Goal: Check status: Check status

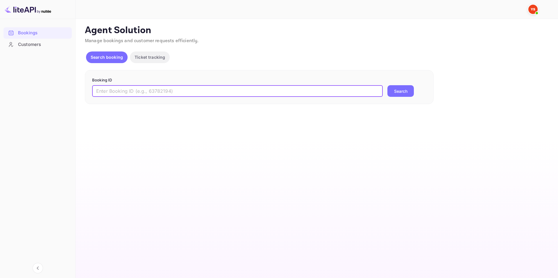
click at [235, 89] on input "text" at bounding box center [237, 91] width 291 height 12
paste input "9544456"
drag, startPoint x: 374, startPoint y: 90, endPoint x: 379, endPoint y: 88, distance: 5.1
click at [375, 89] on input "9544456" at bounding box center [237, 91] width 291 height 12
type input "9544456"
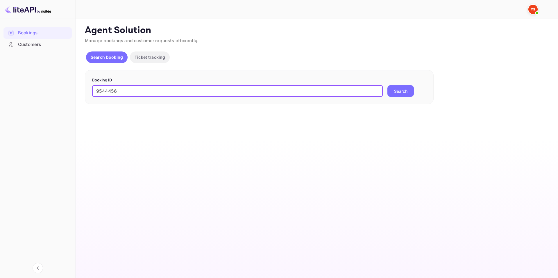
click at [390, 91] on button "Search" at bounding box center [401, 91] width 26 height 12
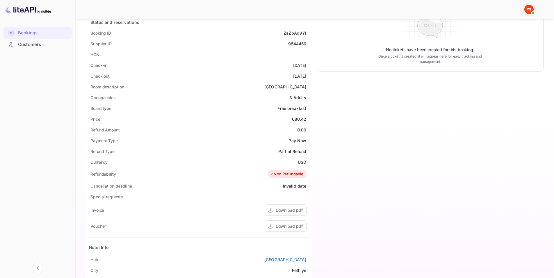
scroll to position [116, 0]
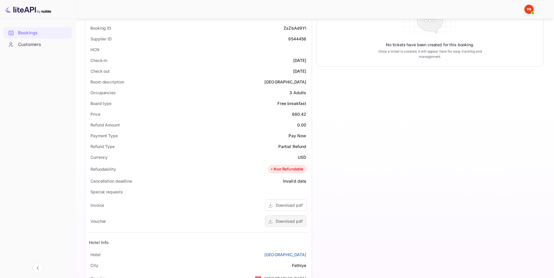
click at [291, 217] on div "Download pdf" at bounding box center [286, 221] width 42 height 11
click at [286, 201] on div "Download pdf" at bounding box center [286, 205] width 42 height 11
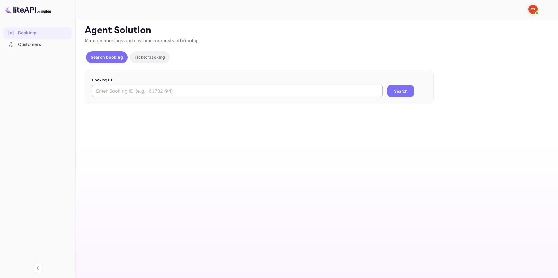
click at [290, 92] on input "text" at bounding box center [237, 91] width 291 height 12
paste input "9328853"
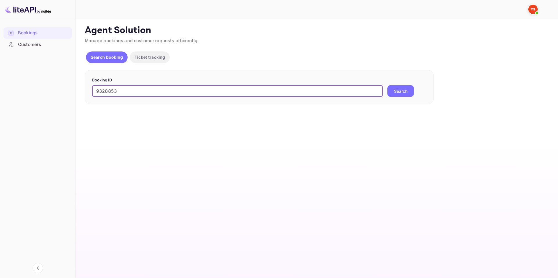
type input "9328853"
click at [397, 96] on button "Search" at bounding box center [401, 91] width 26 height 12
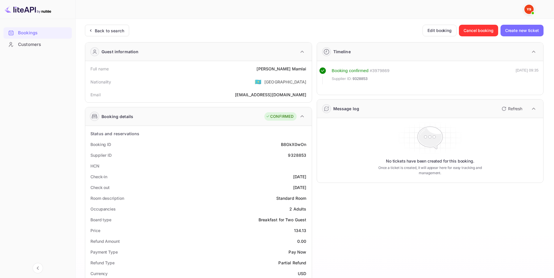
click at [357, 83] on div "Booking confirmed # 3979869 Supplier ID: 9328853" at bounding box center [361, 75] width 58 height 17
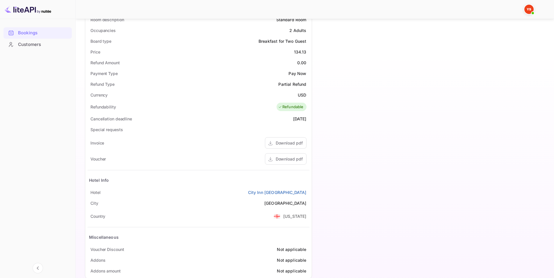
scroll to position [191, 0]
